Goal: Obtain resource: Download file/media

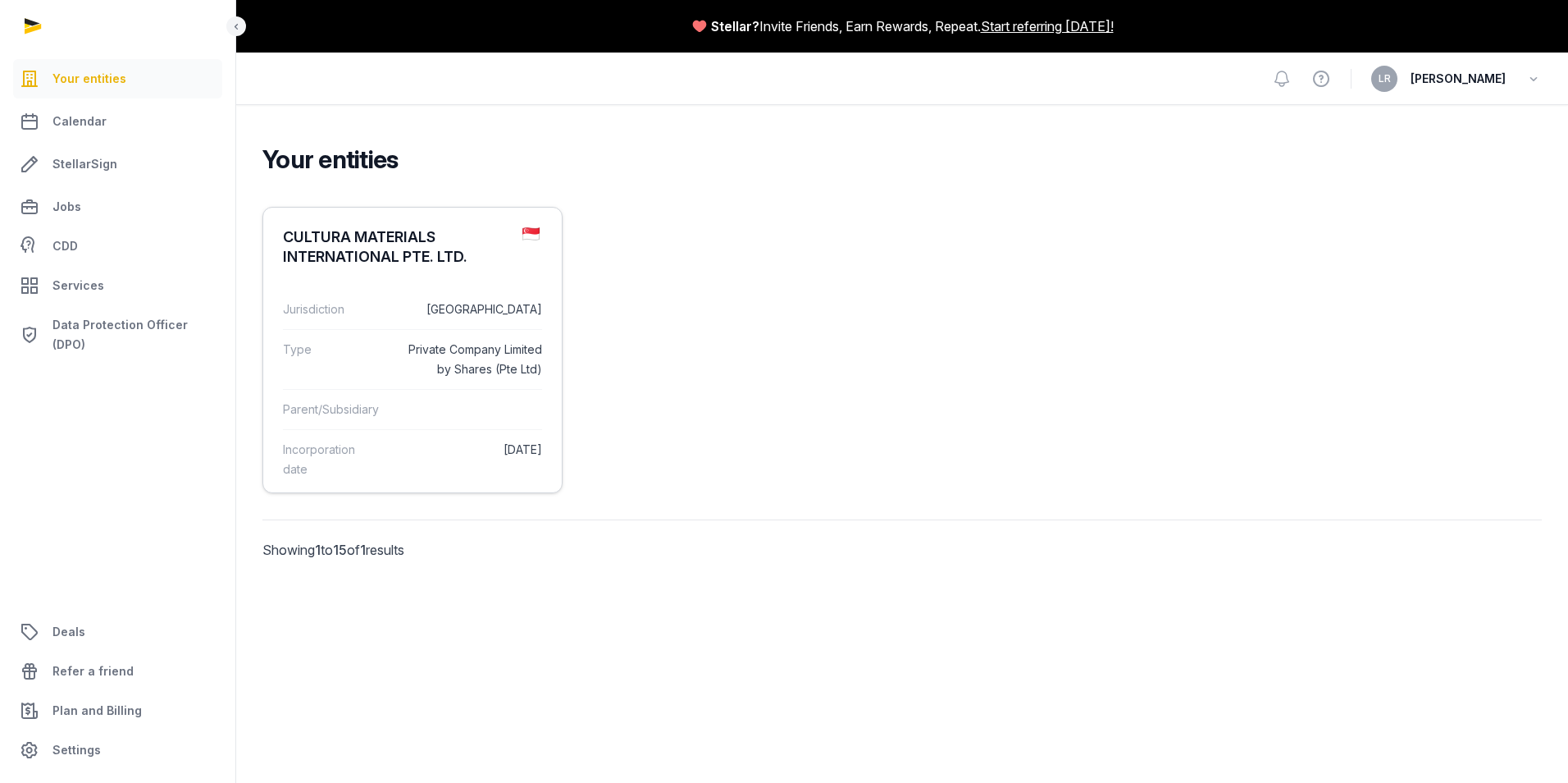
click at [328, 236] on div "CULTURA MATERIALS INTERNATIONAL PTE. LTD." at bounding box center [396, 247] width 226 height 40
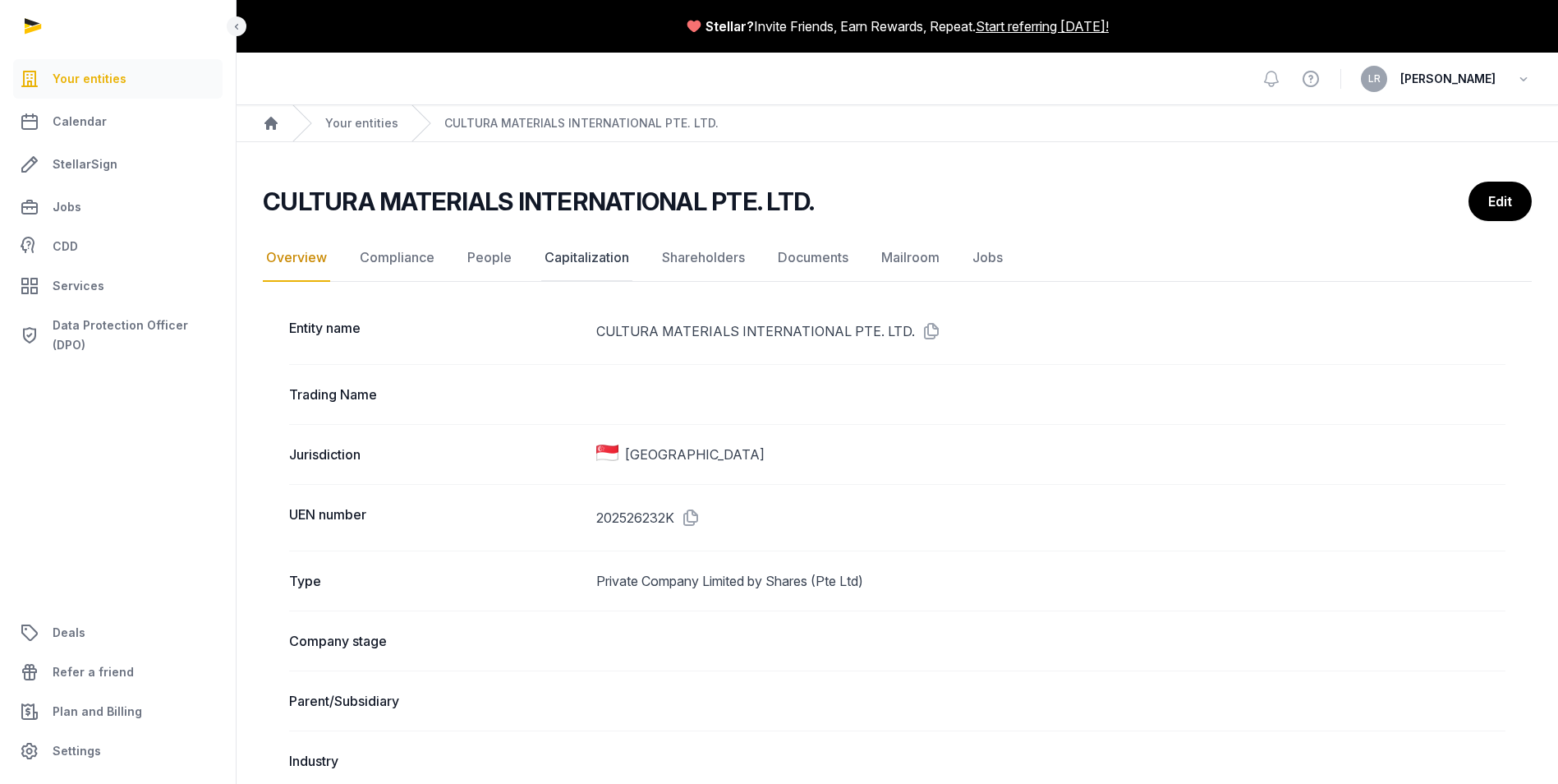
click at [599, 255] on link "Capitalization" at bounding box center [587, 258] width 92 height 47
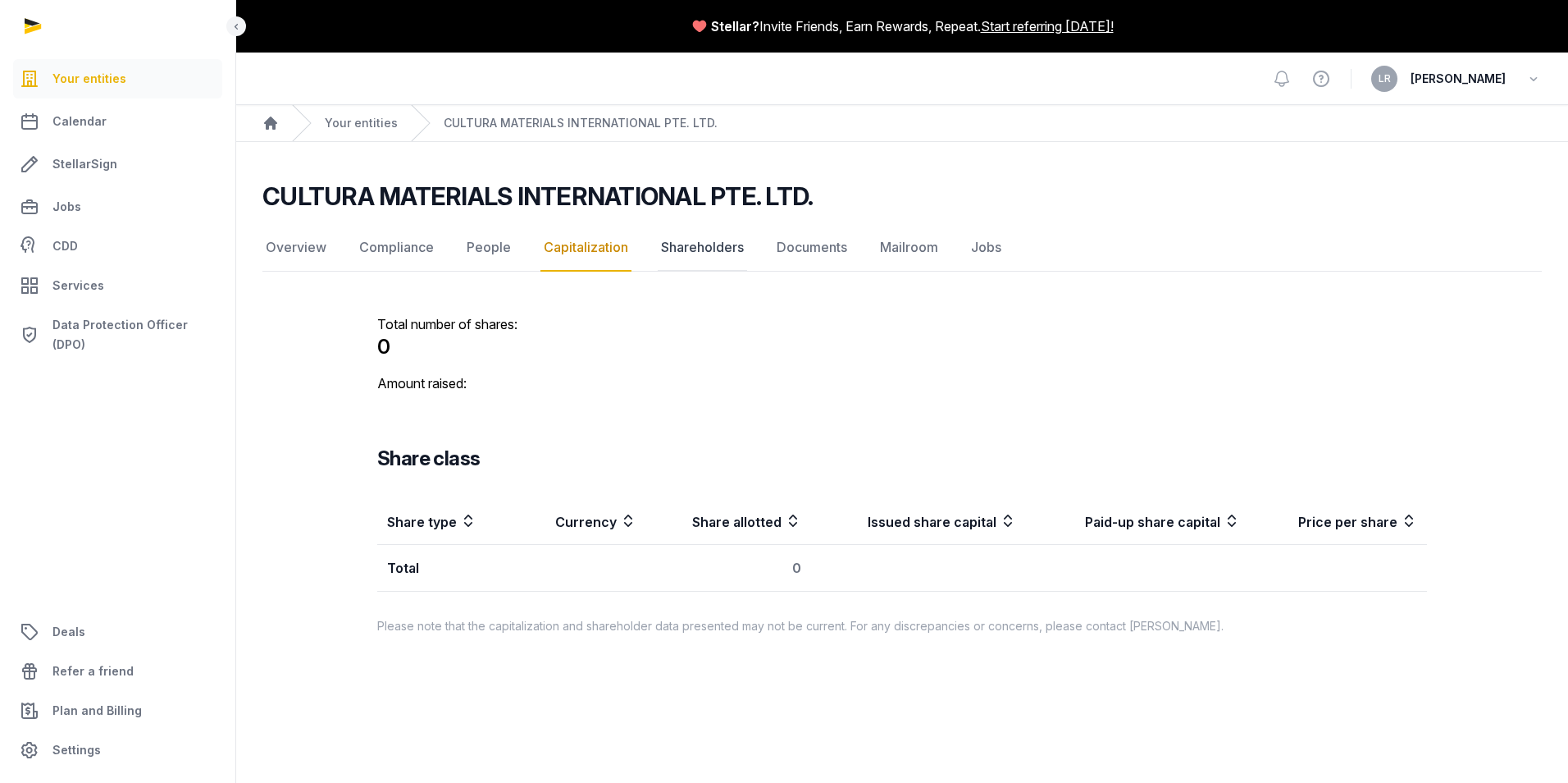
click at [701, 257] on link "Shareholders" at bounding box center [702, 247] width 90 height 47
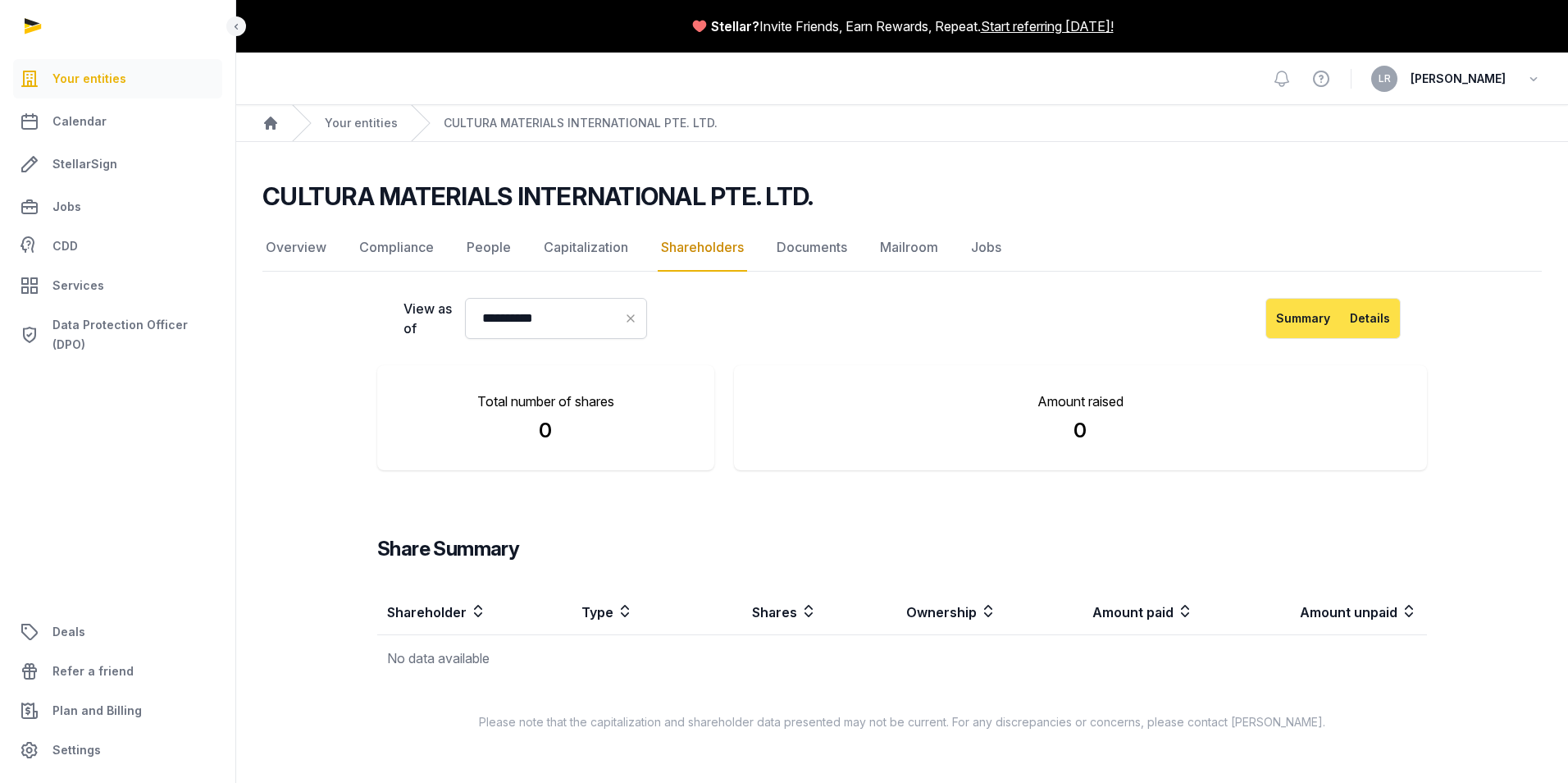
click at [1359, 304] on button "Details" at bounding box center [1371, 318] width 60 height 41
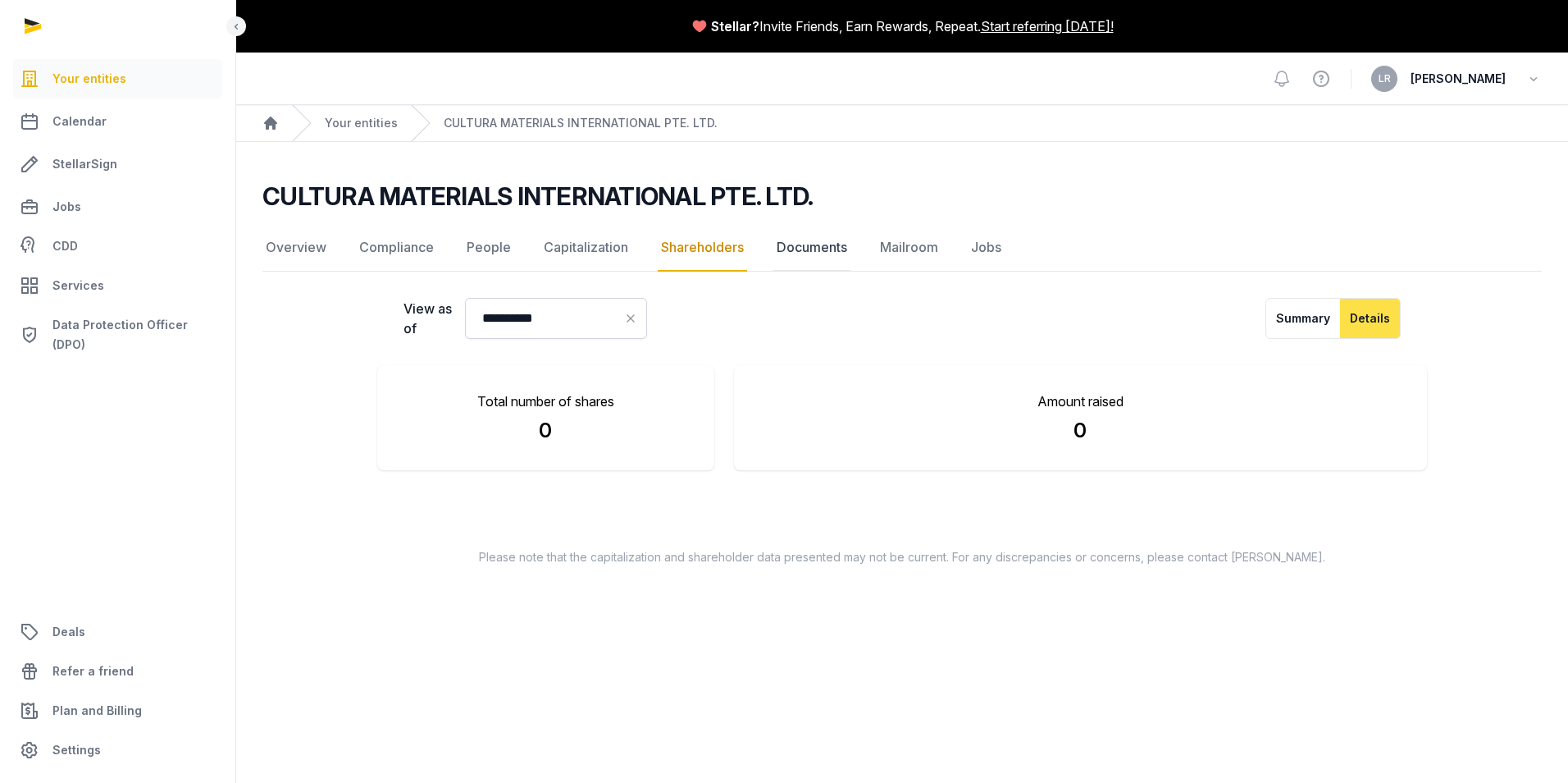
click at [808, 256] on link "Documents" at bounding box center [812, 247] width 77 height 47
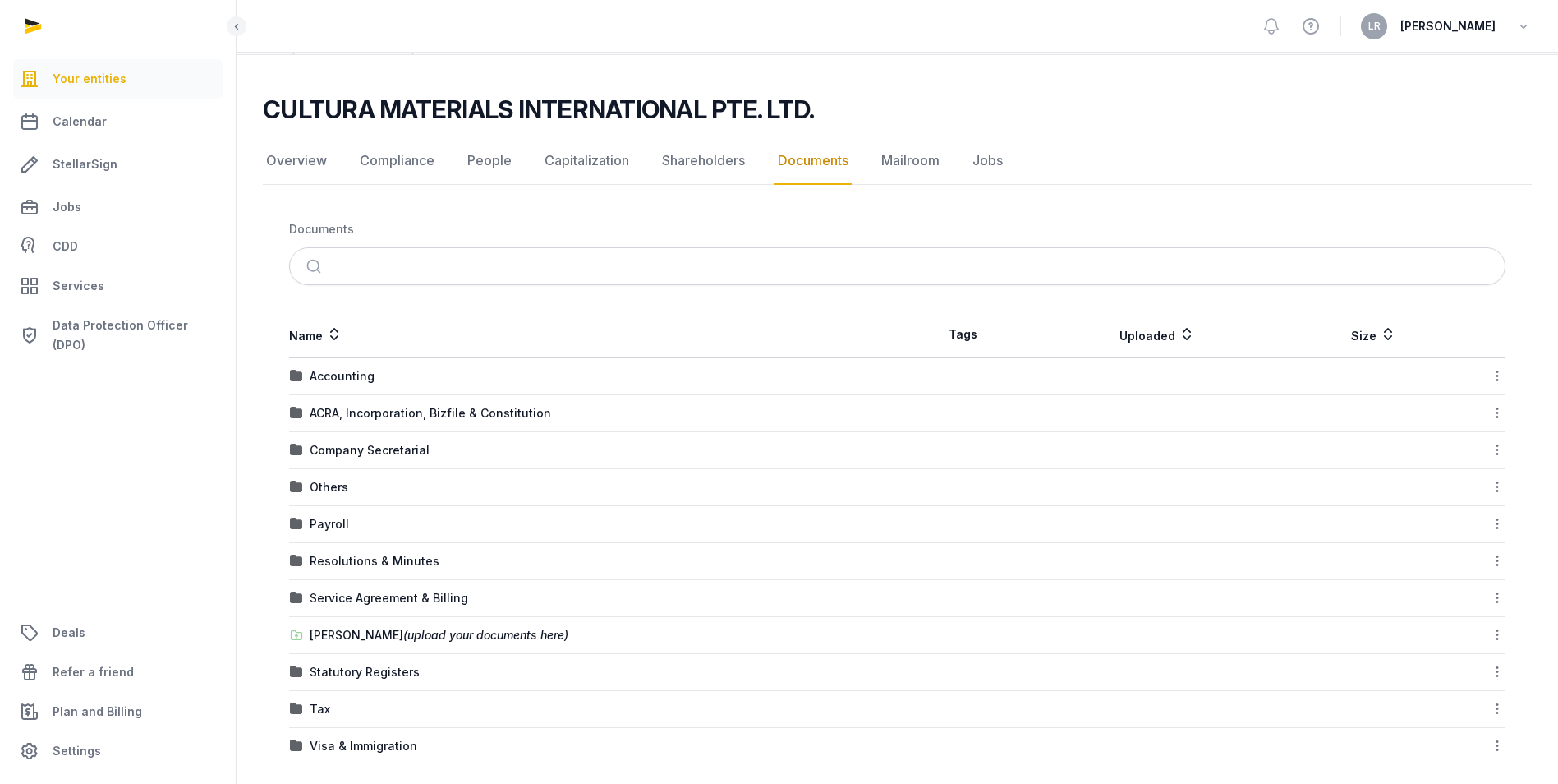
scroll to position [100, 0]
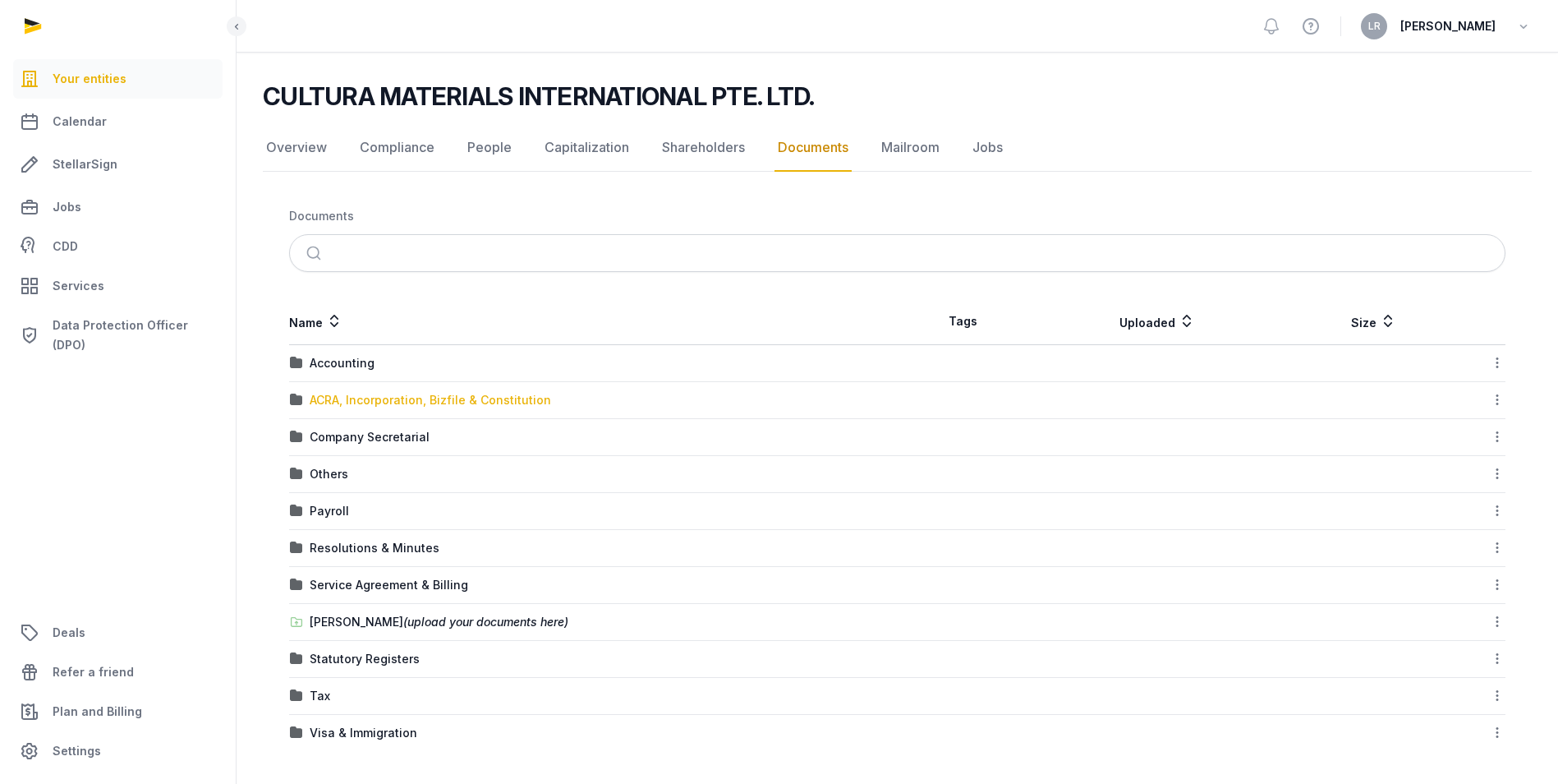
click at [381, 402] on div "ACRA, Incorporation, Bizfile & Constitution" at bounding box center [431, 400] width 242 height 16
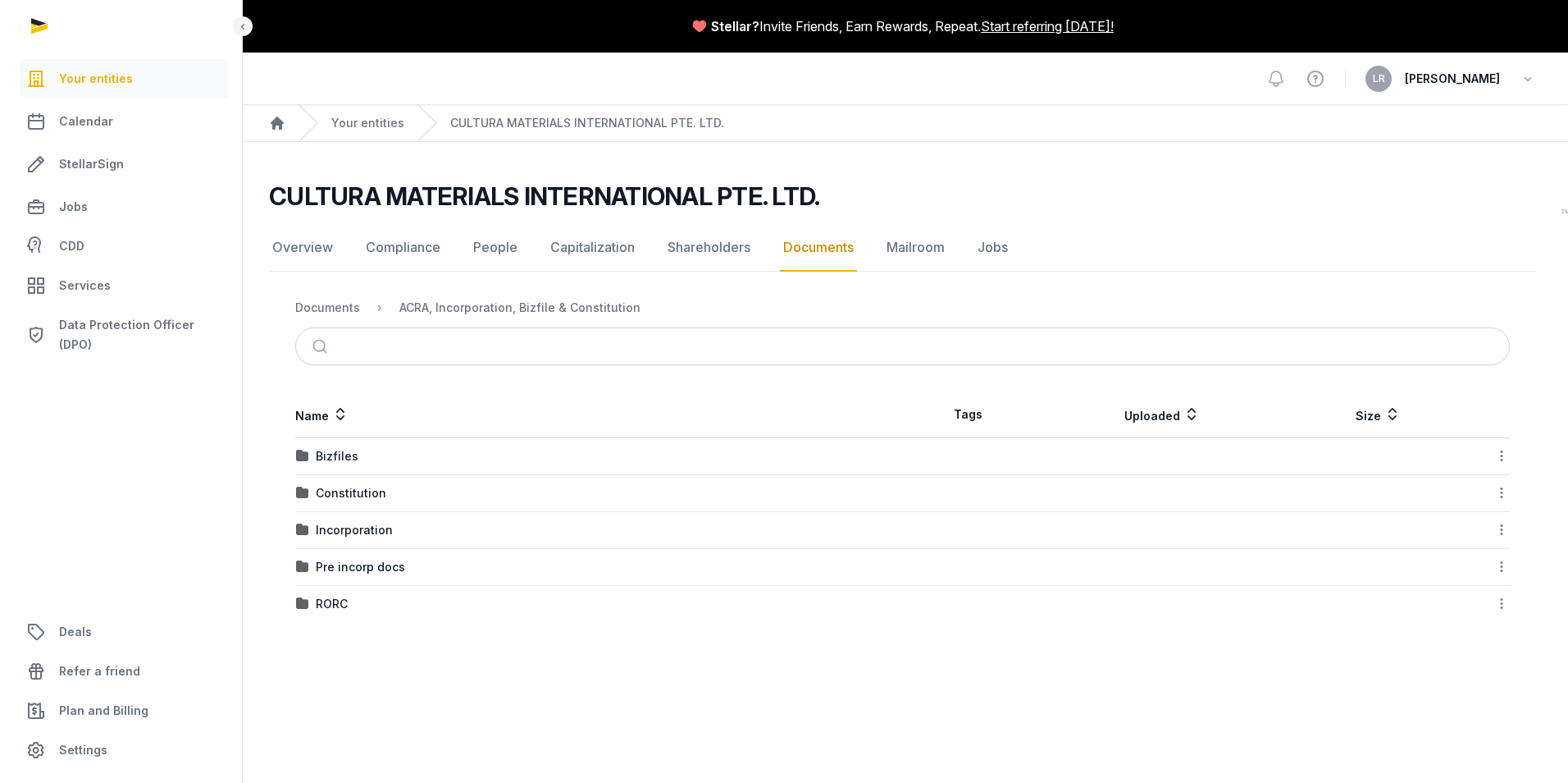
scroll to position [0, 0]
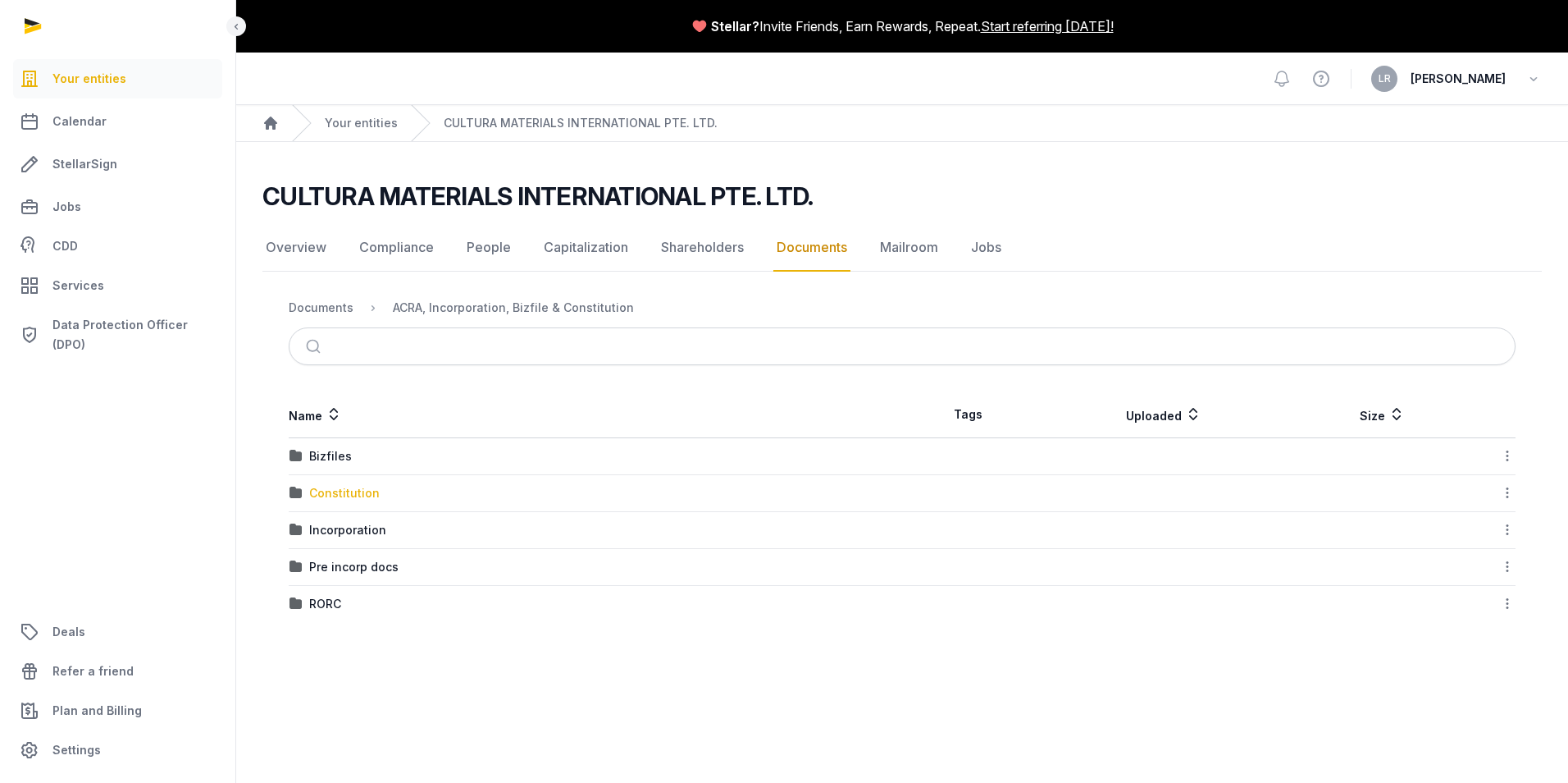
click at [325, 490] on div "Constitution" at bounding box center [344, 492] width 71 height 16
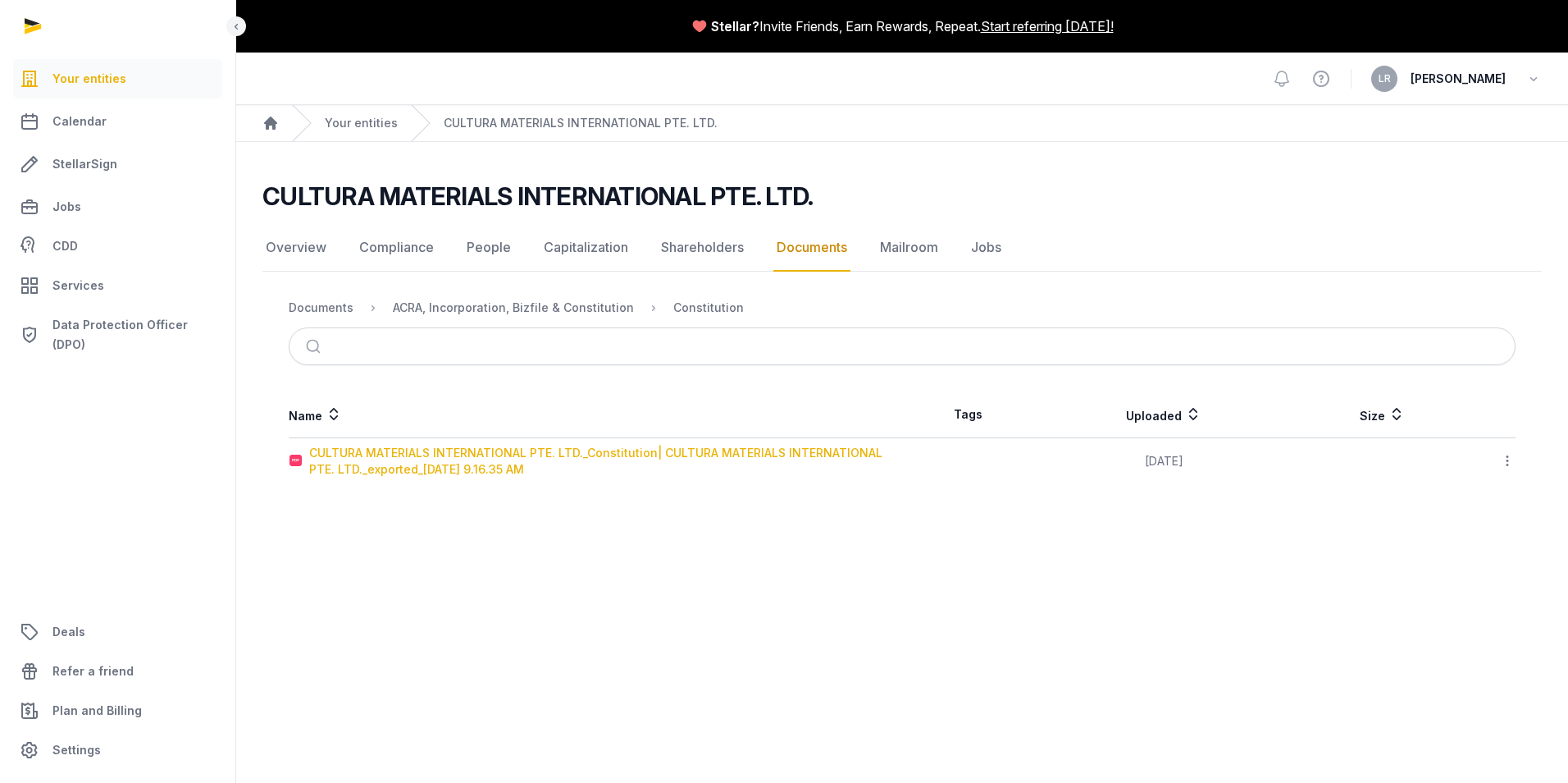
click at [433, 459] on div "CULTURA MATERIALS INTERNATIONAL PTE. LTD._Constitution| CULTURA MATERIALS INTER…" at bounding box center [606, 460] width 592 height 33
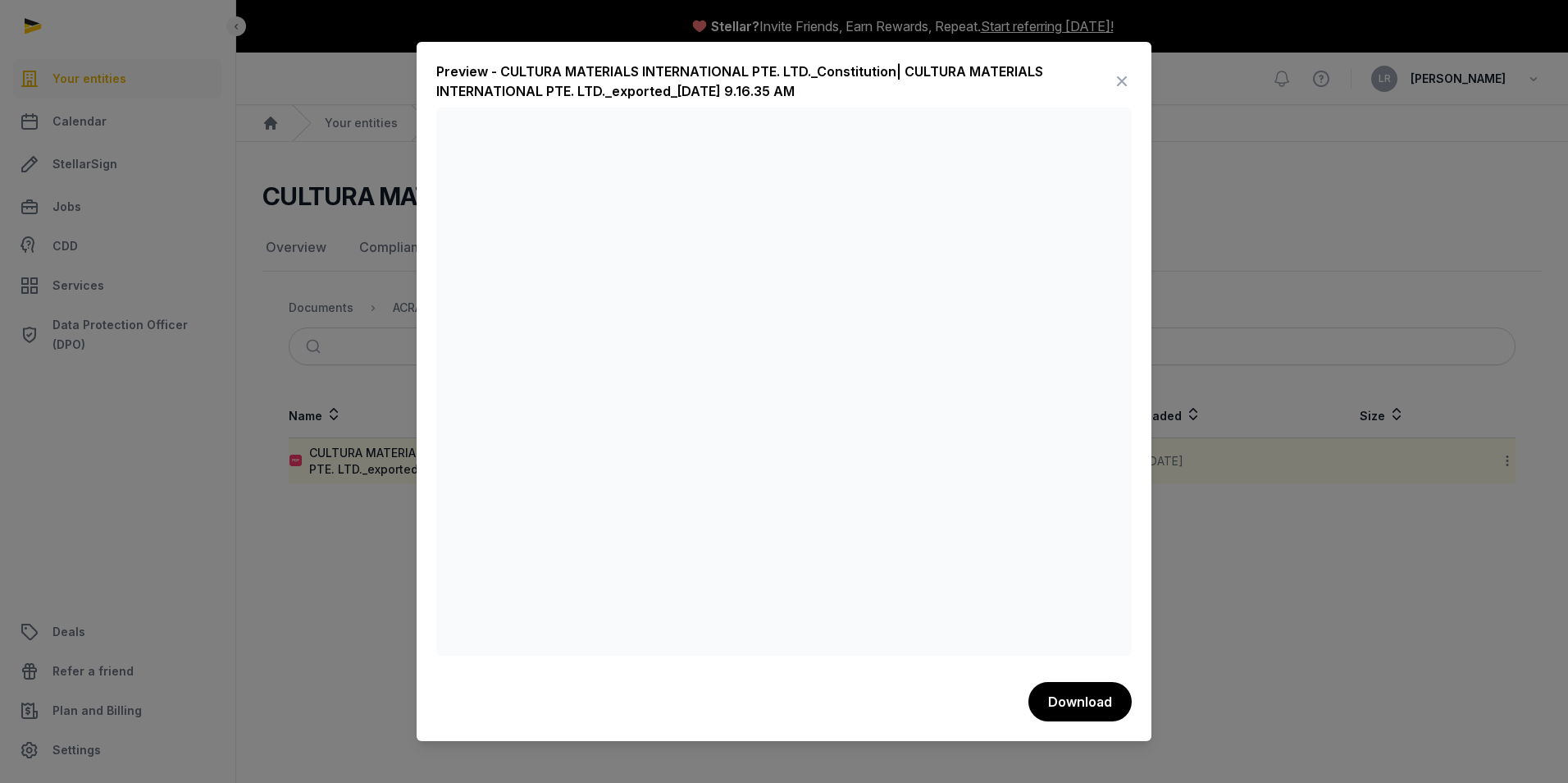
click at [1128, 81] on icon at bounding box center [1122, 81] width 20 height 26
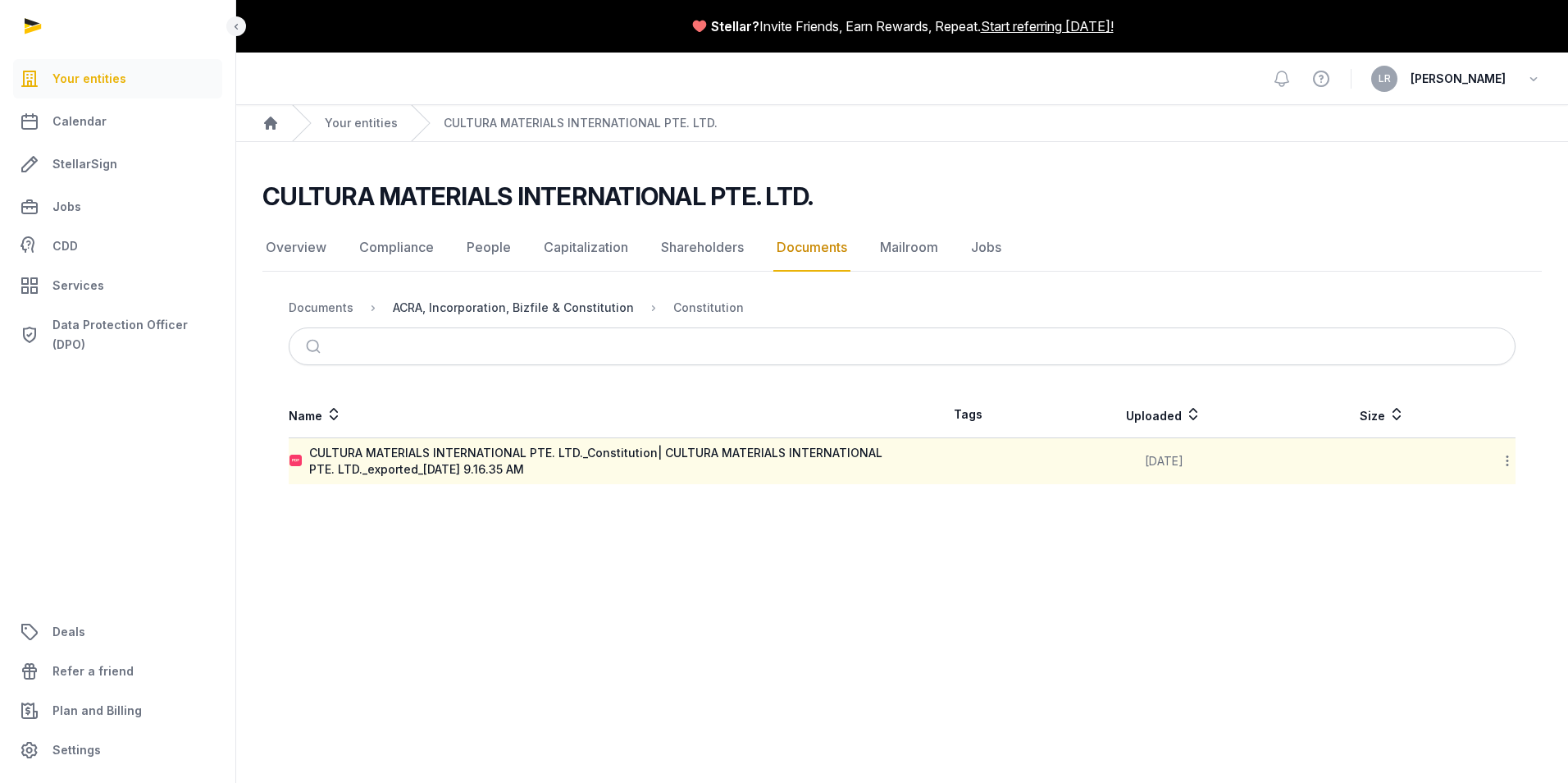
click at [538, 310] on div "ACRA, Incorporation, Bizfile & Constitution" at bounding box center [513, 307] width 242 height 16
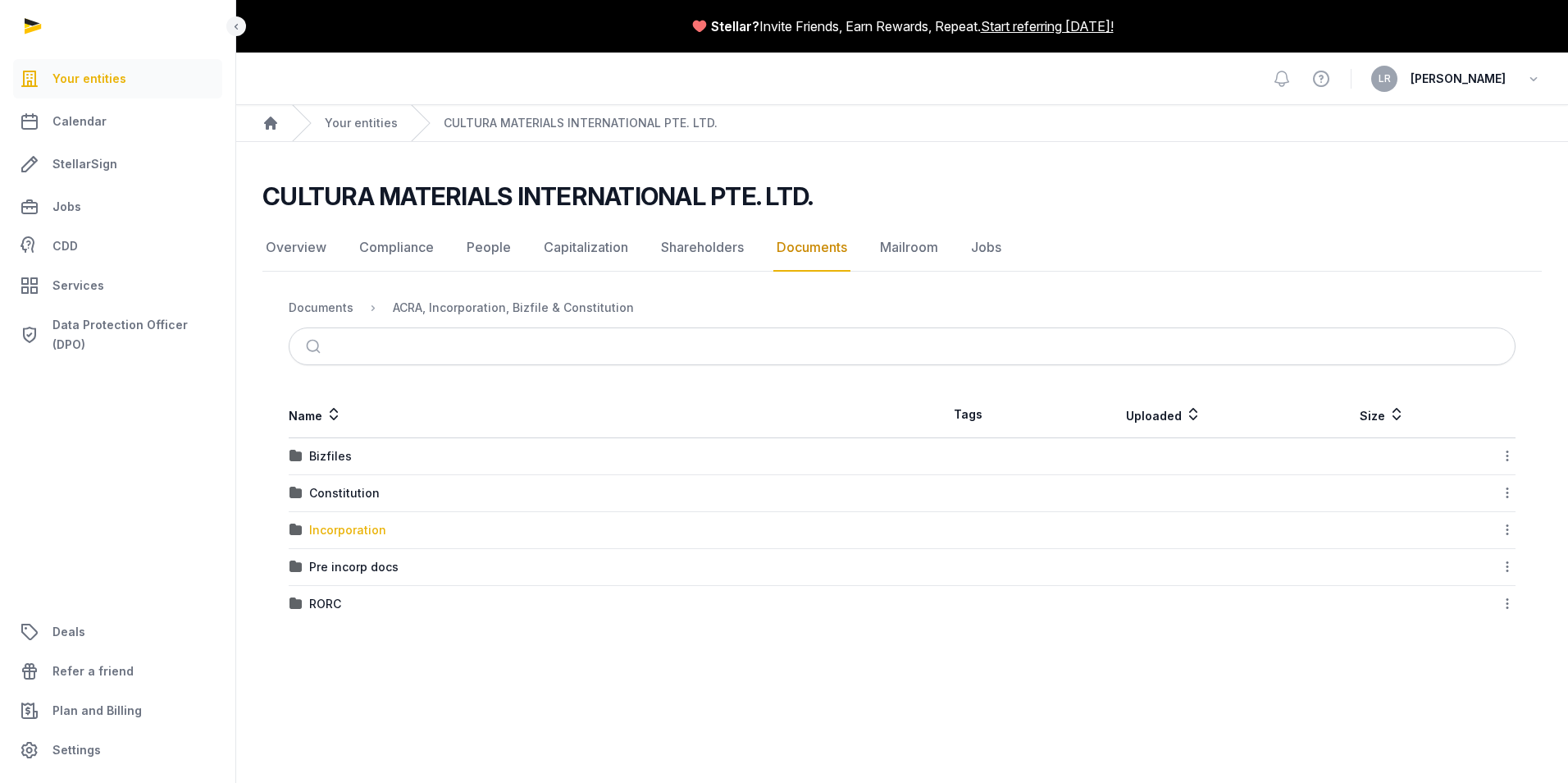
click at [349, 529] on div "Incorporation" at bounding box center [348, 529] width 77 height 16
click at [380, 447] on td "Post-incorporation" at bounding box center [595, 456] width 613 height 37
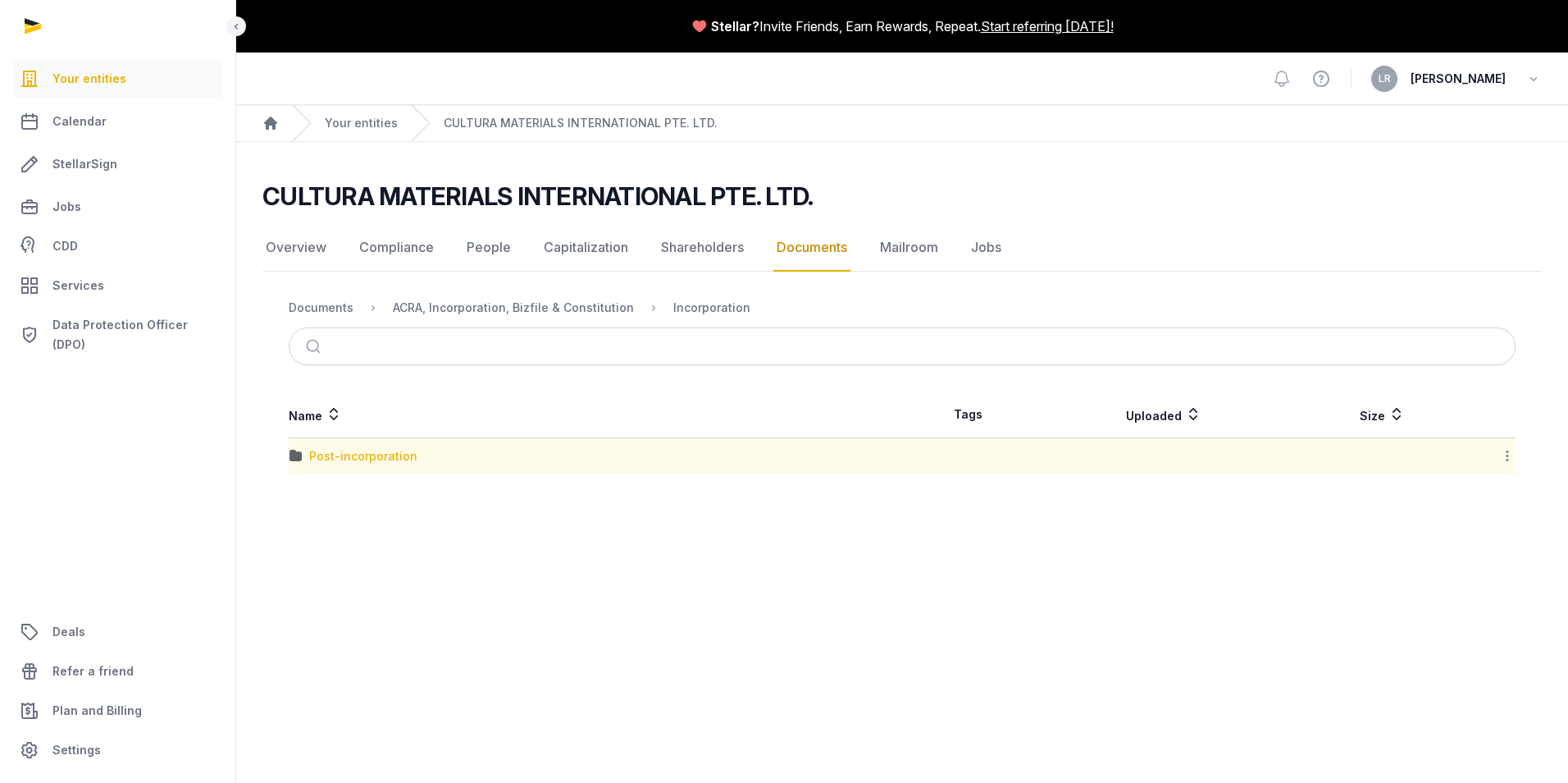
click at [355, 453] on div "Post-incorporation" at bounding box center [363, 456] width 108 height 16
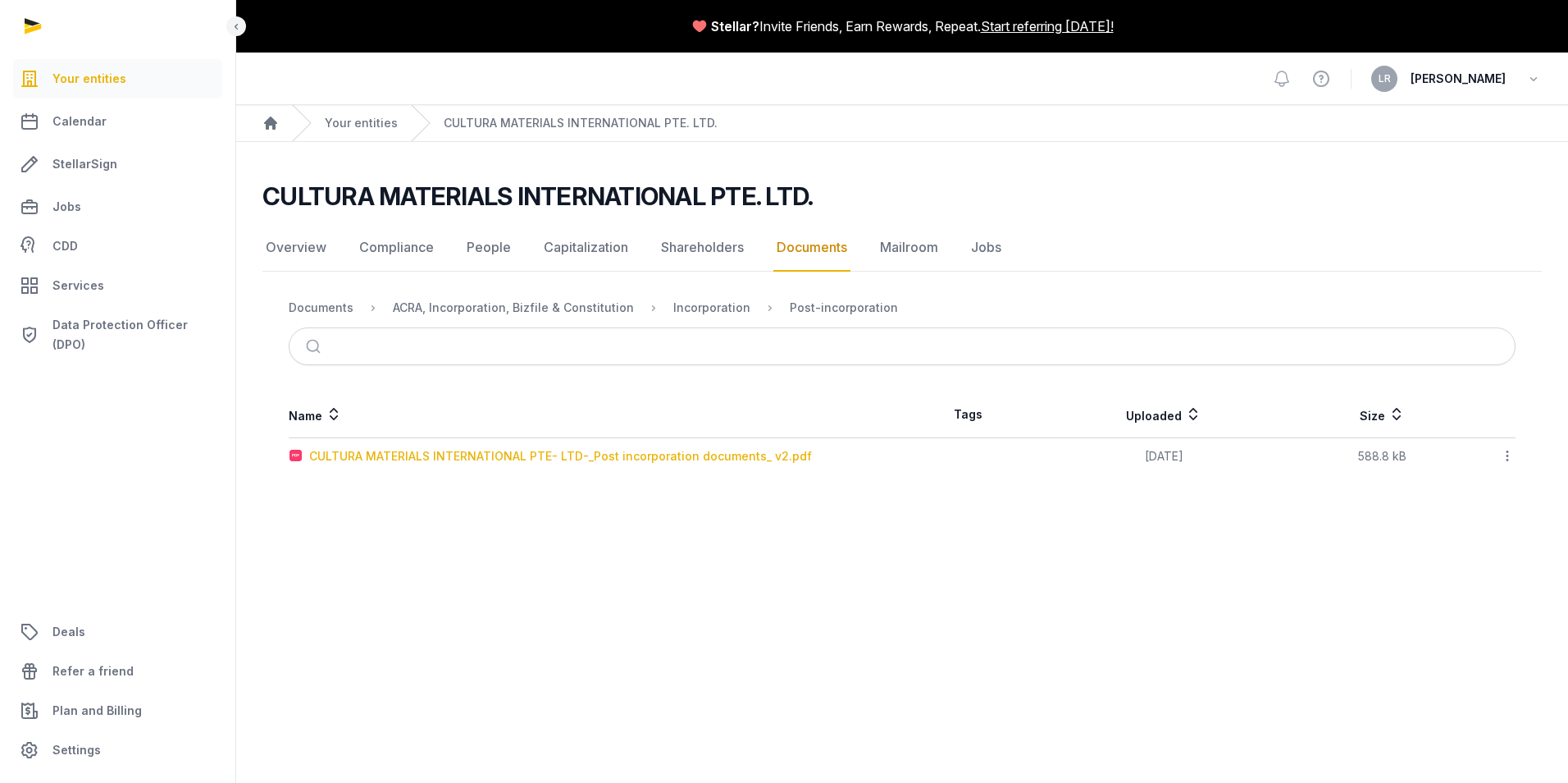
click at [394, 458] on div "CULTURA MATERIALS INTERNATIONAL PTE- LTD-_Post incorporation documents_ v2.pdf" at bounding box center [560, 456] width 503 height 16
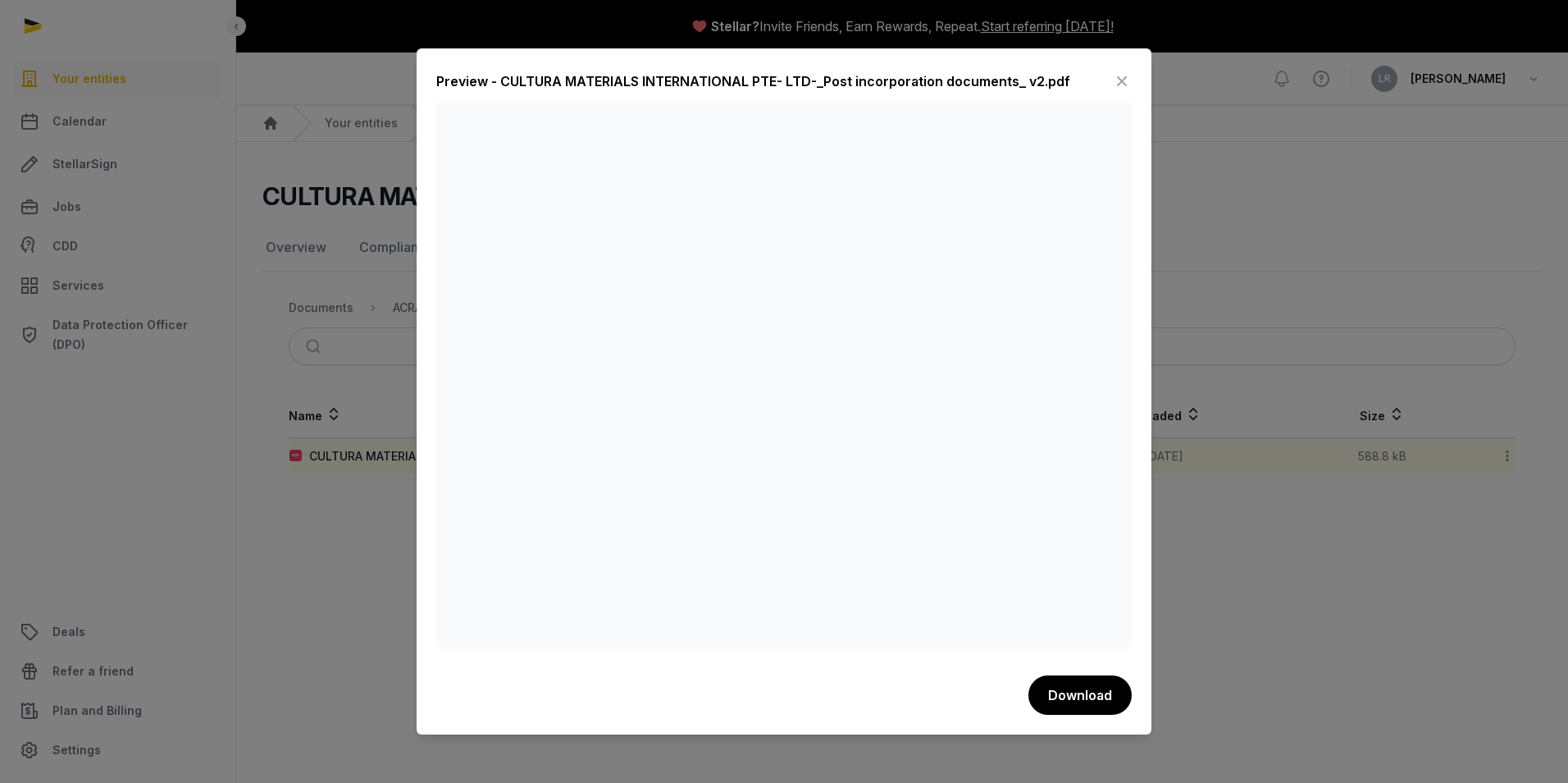
click at [1188, 283] on div at bounding box center [784, 392] width 1568 height 783
click at [1121, 80] on icon at bounding box center [1122, 81] width 20 height 26
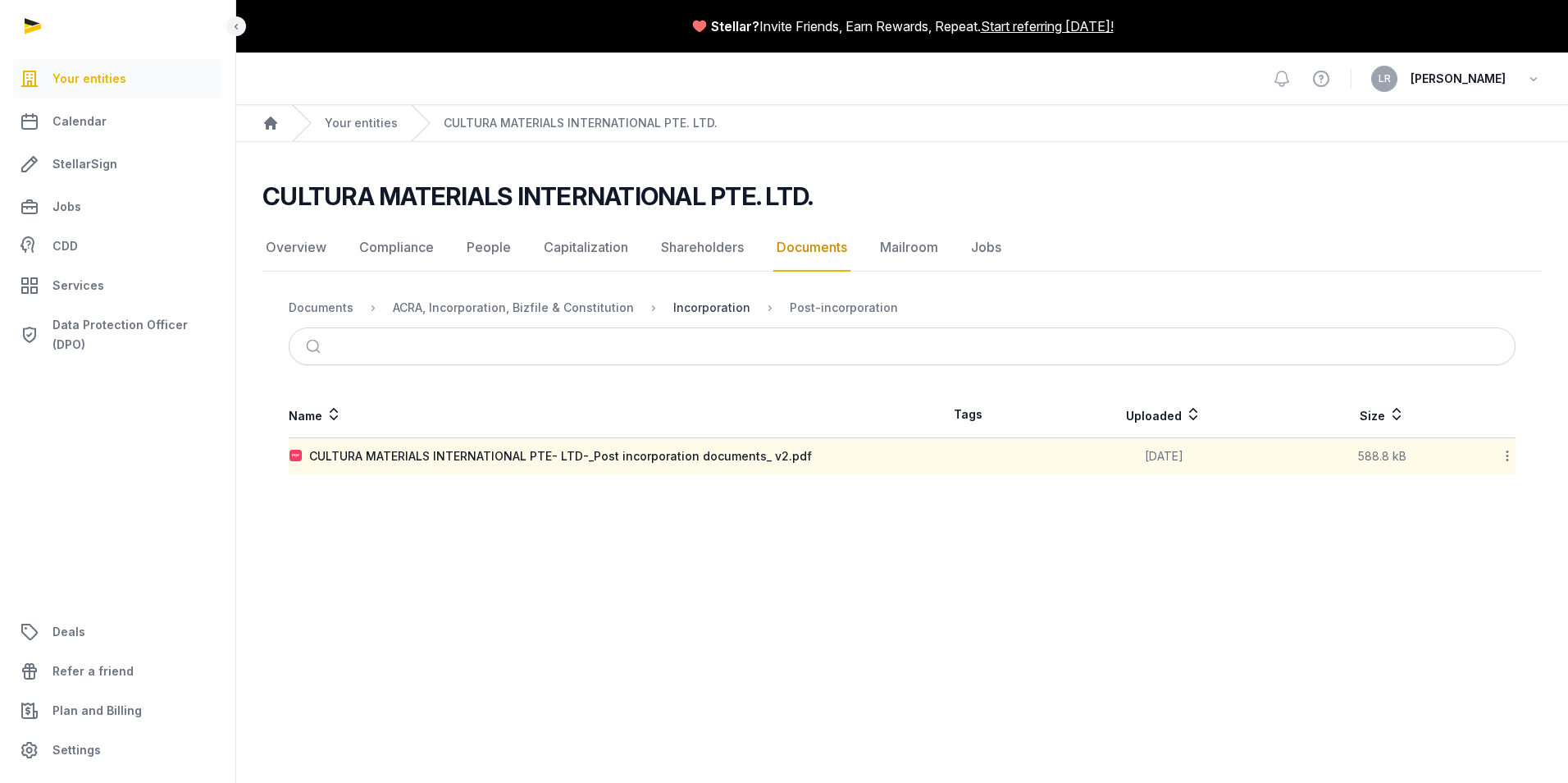
click at [704, 306] on div "Incorporation" at bounding box center [712, 307] width 77 height 16
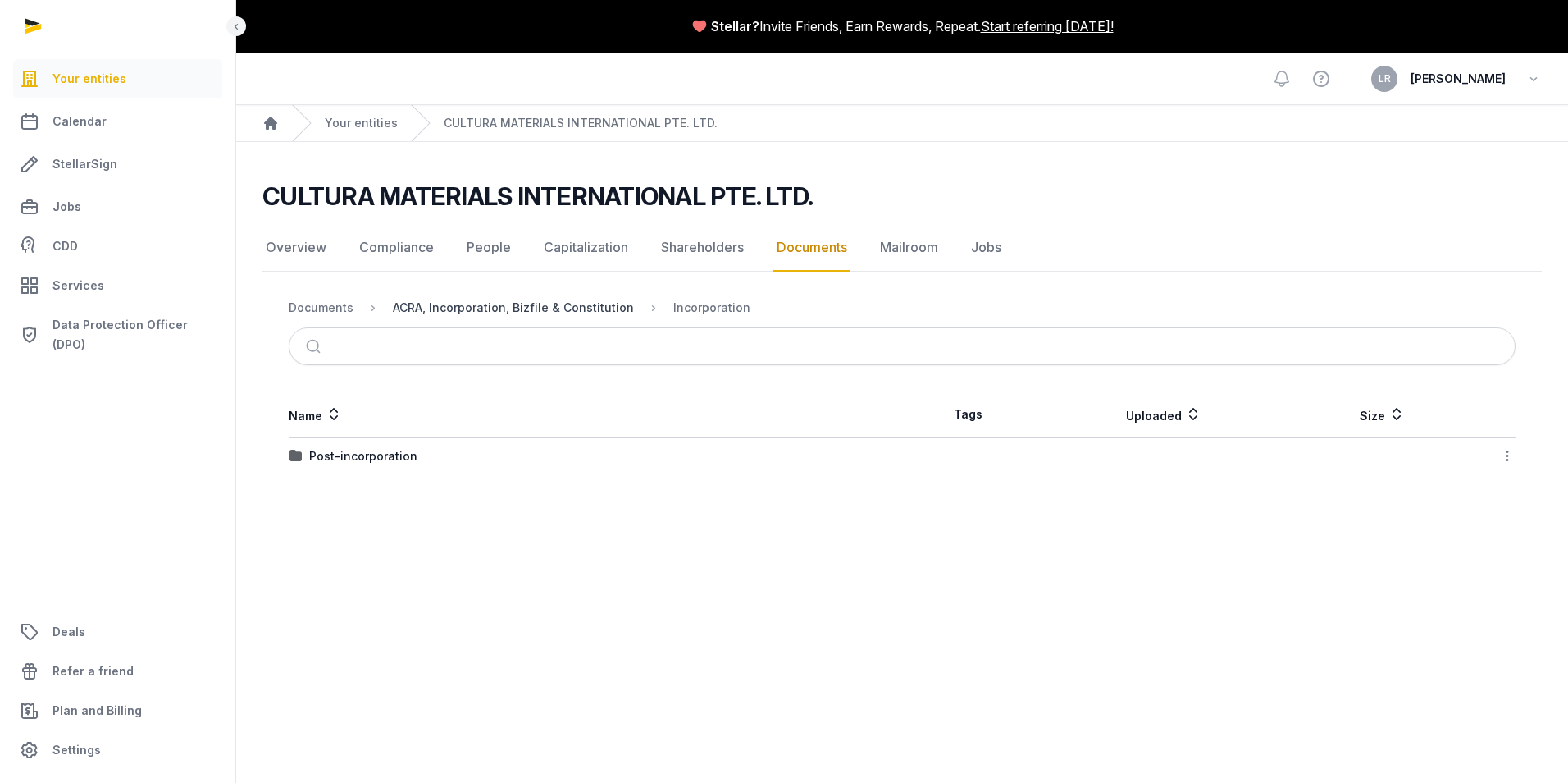
click at [594, 305] on div "ACRA, Incorporation, Bizfile & Constitution" at bounding box center [513, 307] width 242 height 16
click at [336, 491] on div "Constitution" at bounding box center [344, 492] width 71 height 16
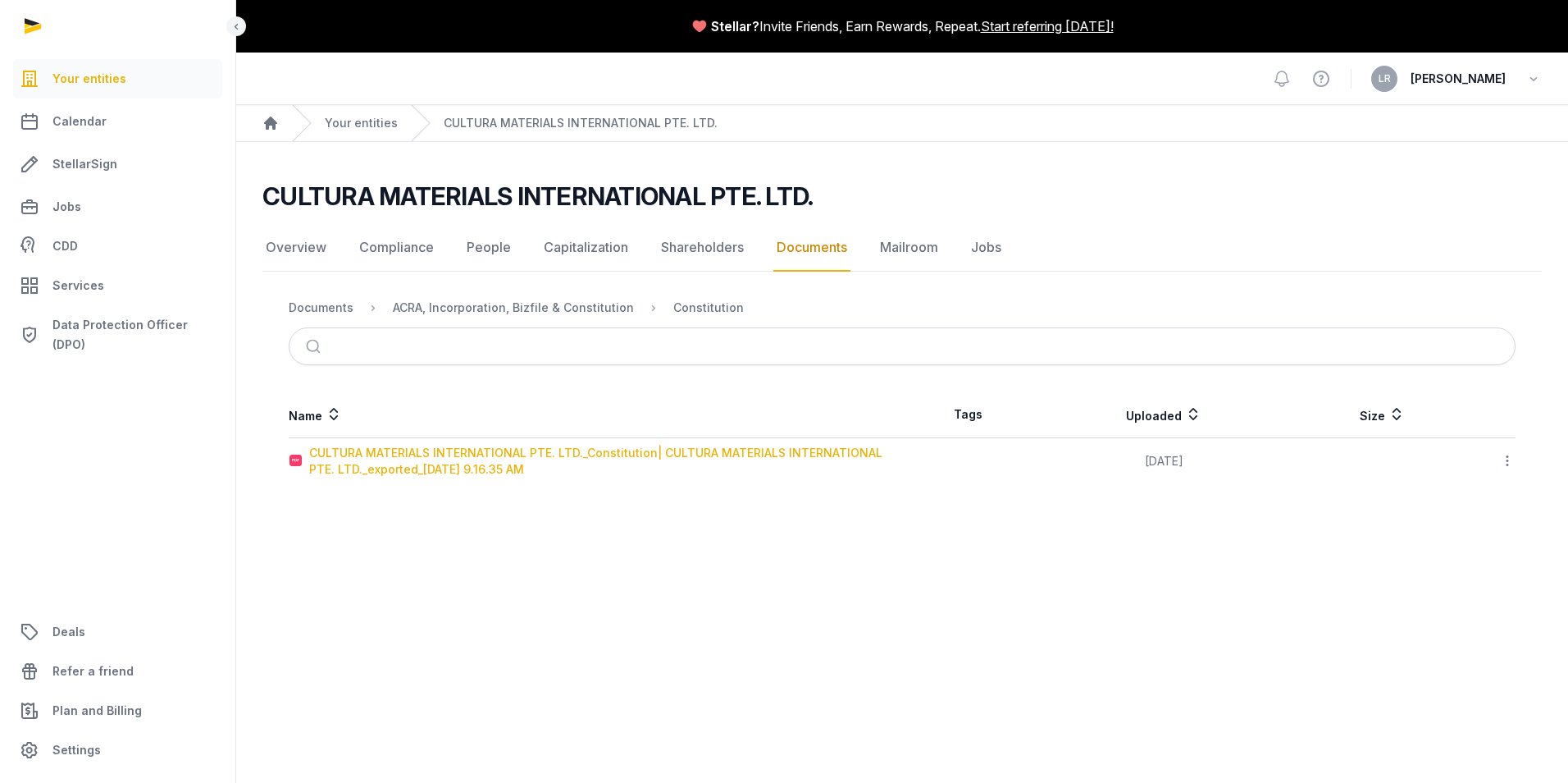
click at [387, 456] on div "CULTURA MATERIALS INTERNATIONAL PTE. LTD._Constitution| CULTURA MATERIALS INTER…" at bounding box center [606, 460] width 592 height 33
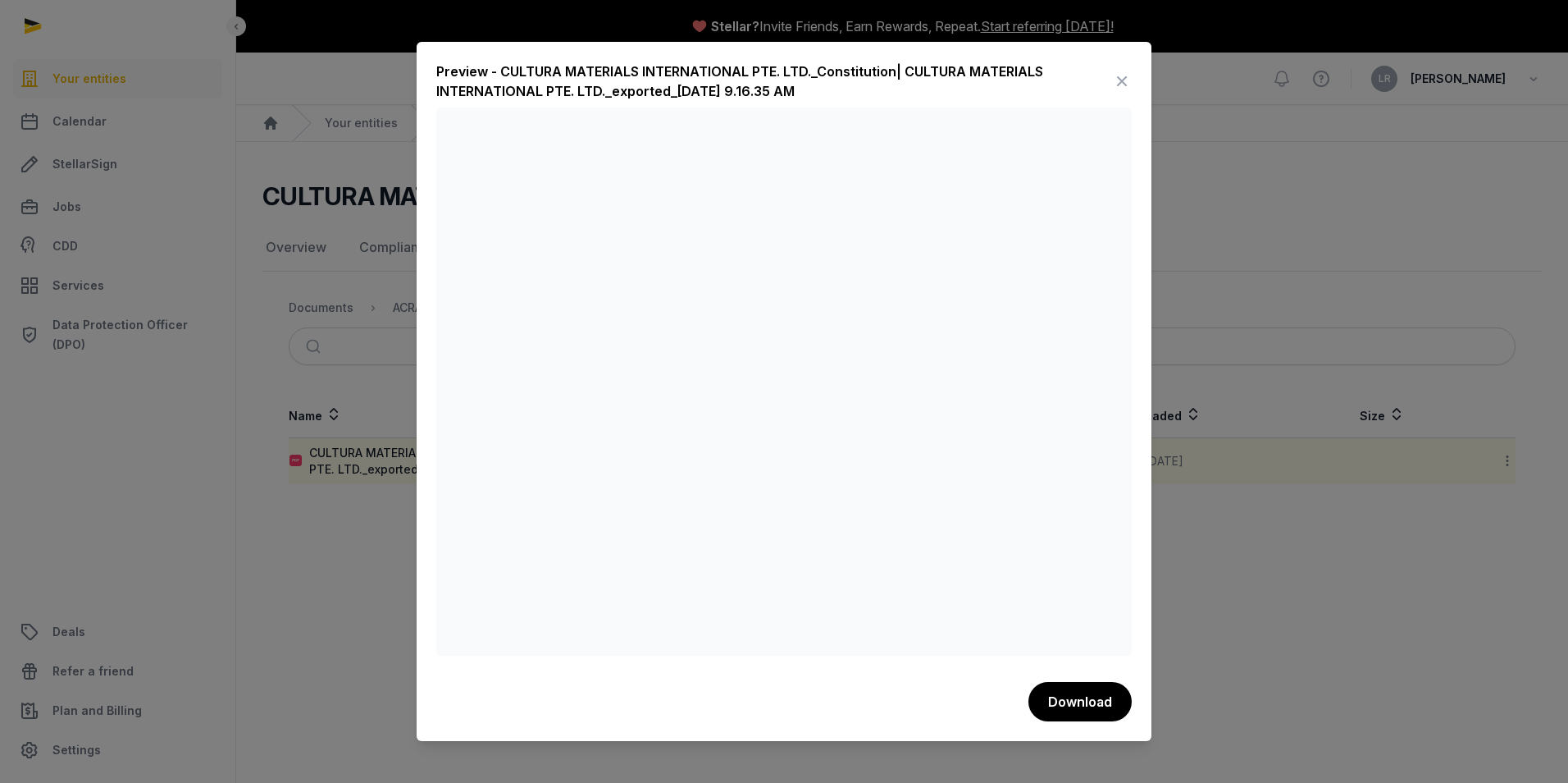
click at [1119, 78] on icon at bounding box center [1122, 81] width 20 height 26
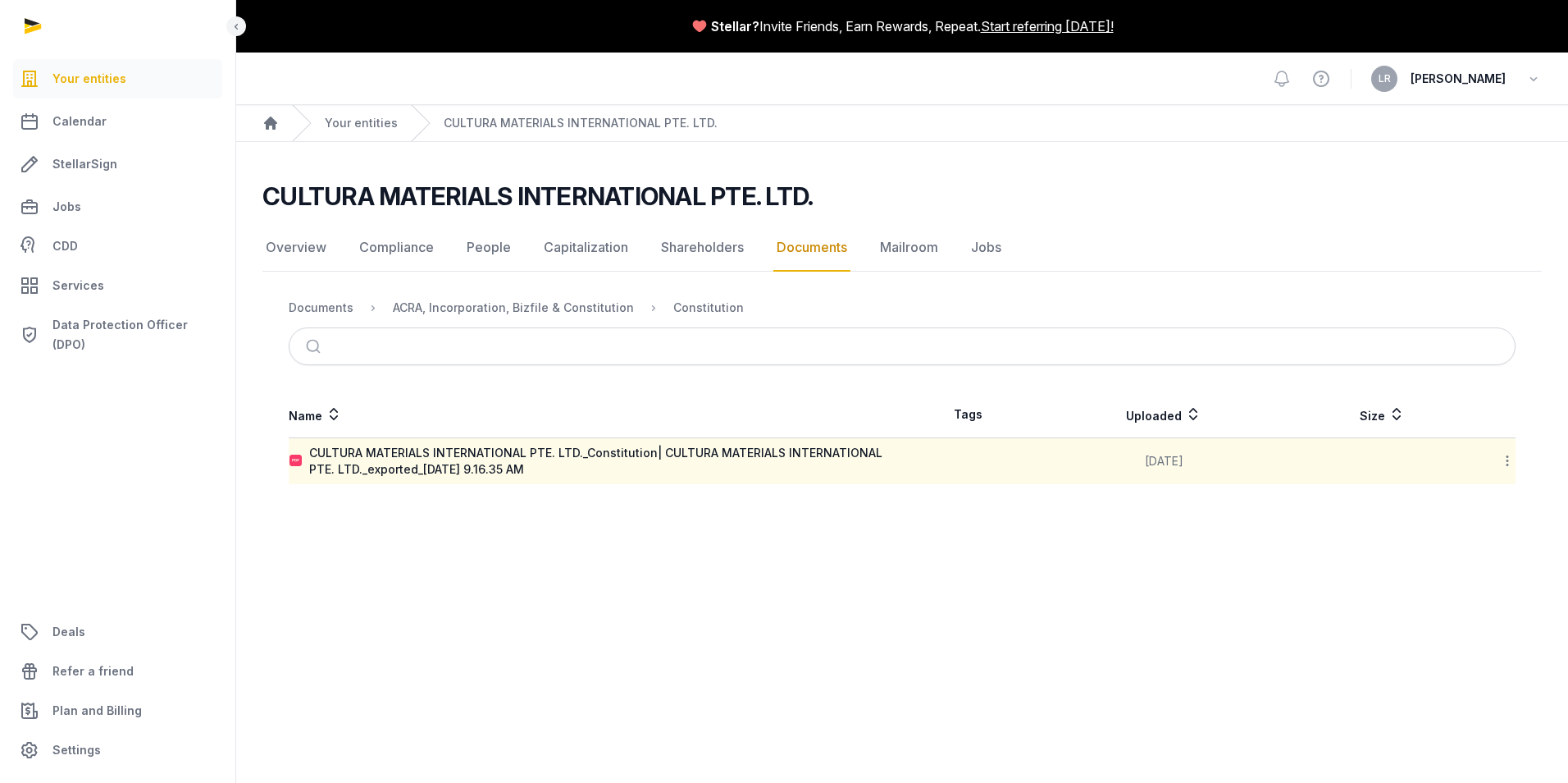
click at [512, 316] on div "ACRA, Incorporation, Bizfile & Constitution" at bounding box center [500, 308] width 267 height 20
click at [486, 302] on div "ACRA, Incorporation, Bizfile & Constitution" at bounding box center [513, 307] width 242 height 16
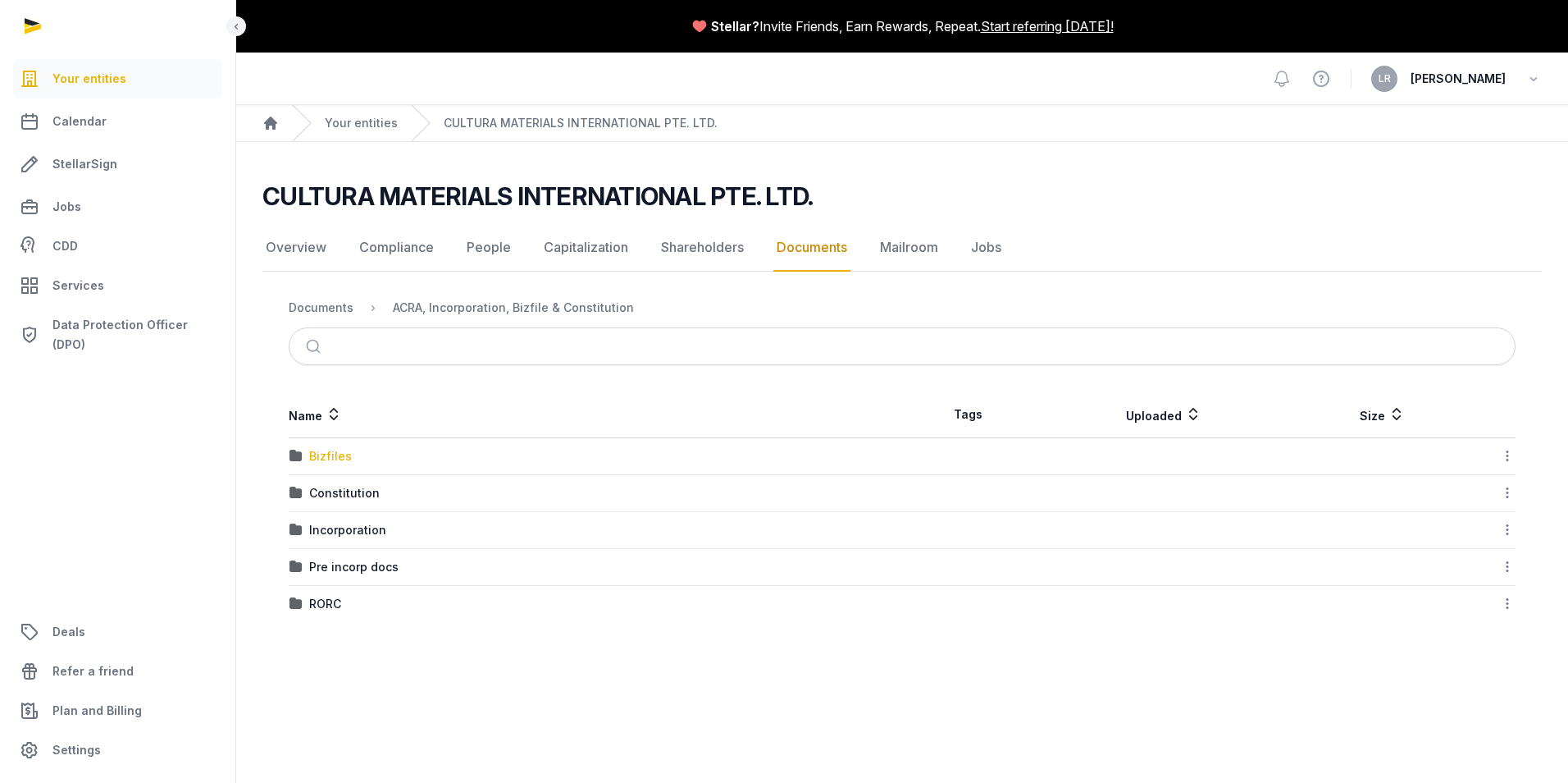
click at [325, 452] on div "Bizfiles" at bounding box center [330, 456] width 42 height 16
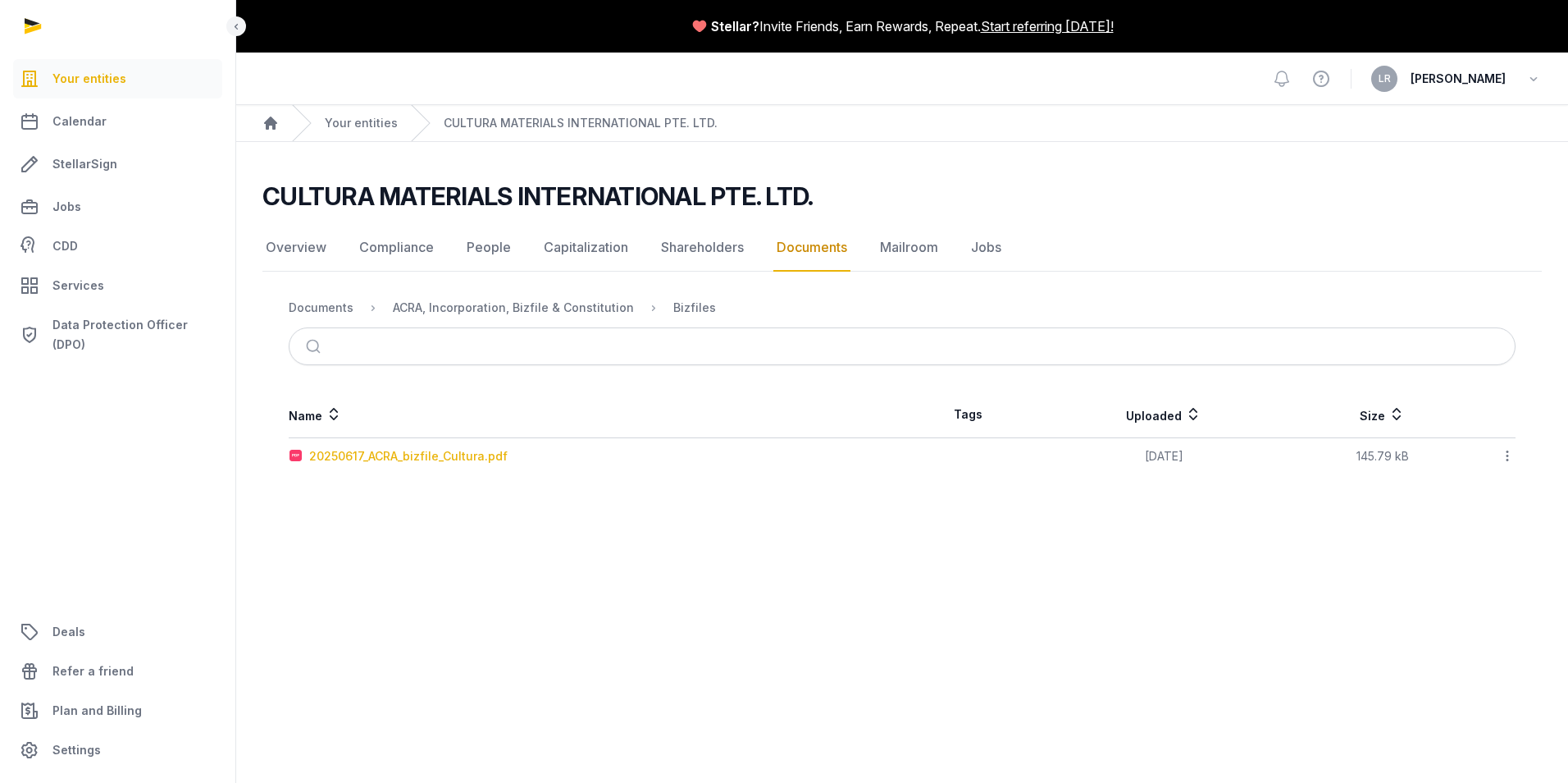
click at [406, 451] on div "20250617_ACRA_bizfile_Cultura.pdf" at bounding box center [409, 456] width 198 height 16
